Goal: Information Seeking & Learning: Learn about a topic

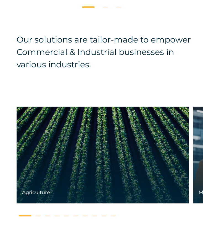
scroll to position [753, 0]
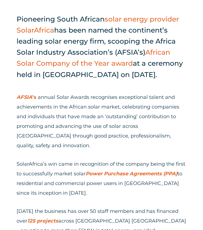
scroll to position [243, 0]
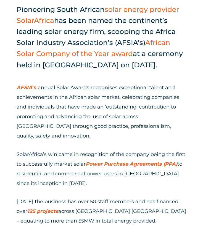
click at [69, 116] on p "AFSIA ’s annual Solar Awards recognises exceptional talent and achievements in …" at bounding box center [102, 112] width 170 height 58
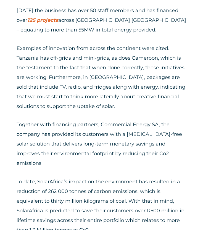
scroll to position [895, 0]
